Goal: Find specific page/section: Find specific page/section

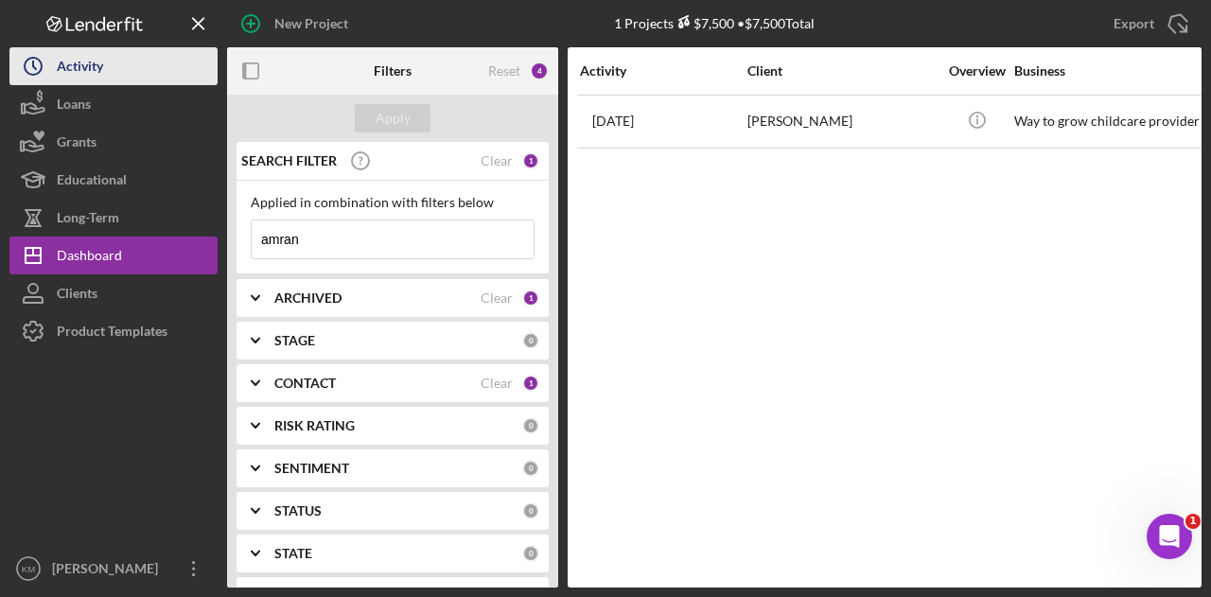
click at [122, 75] on button "Icon/History Activity" at bounding box center [113, 66] width 208 height 38
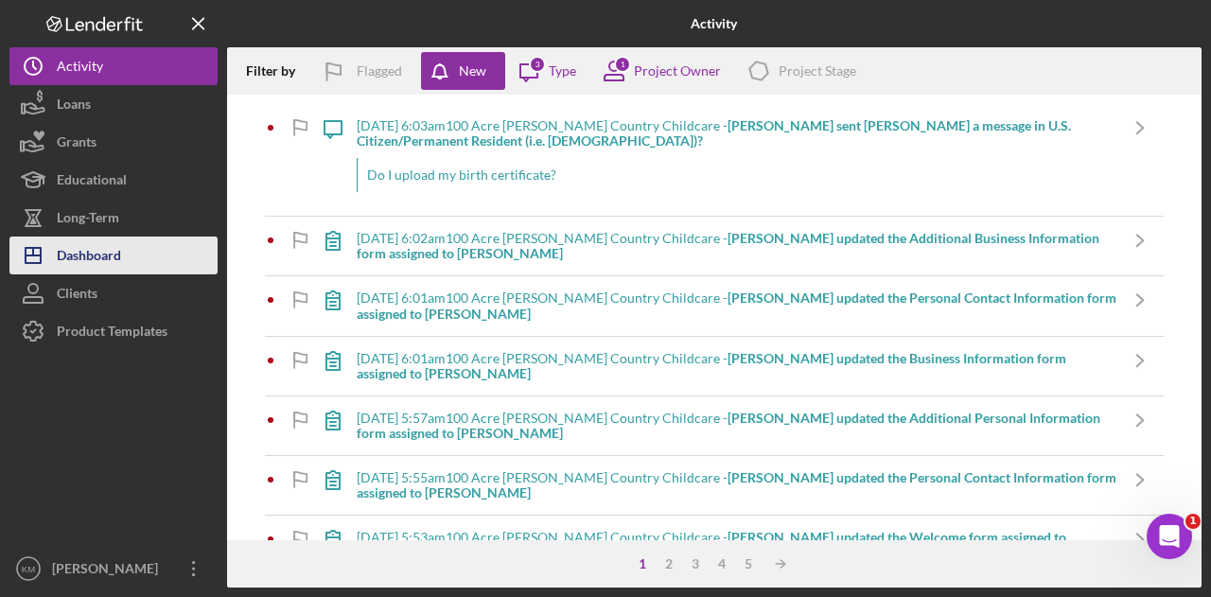
click at [123, 258] on button "Icon/Dashboard Dashboard" at bounding box center [113, 256] width 208 height 38
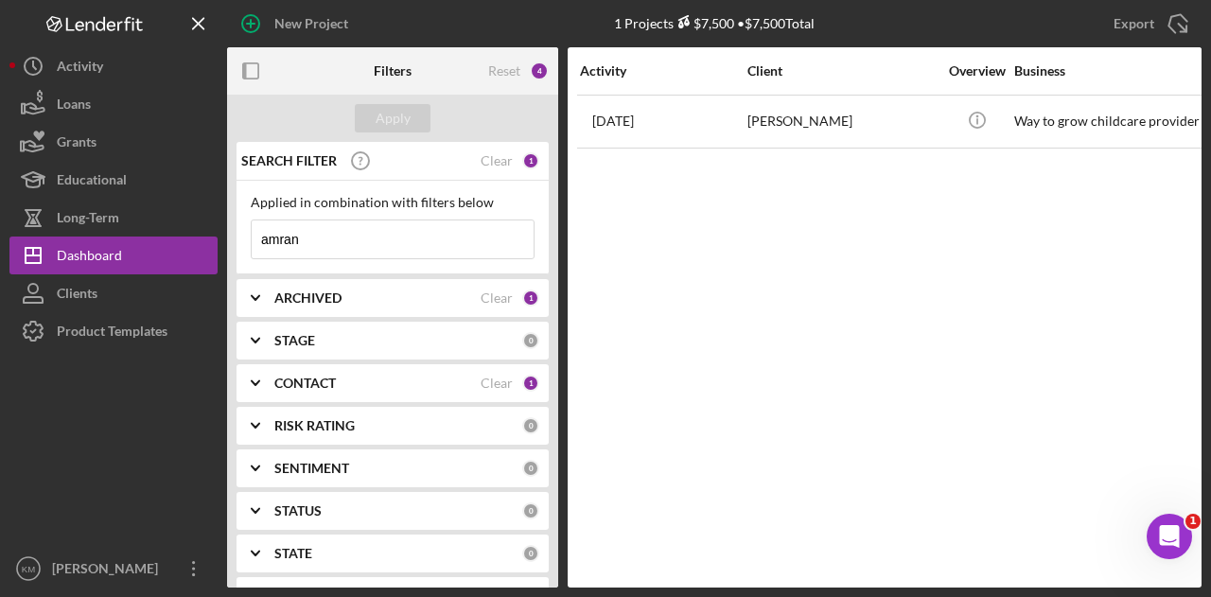
click at [381, 254] on input "amran" at bounding box center [393, 239] width 282 height 38
